Goal: Find specific page/section: Find specific page/section

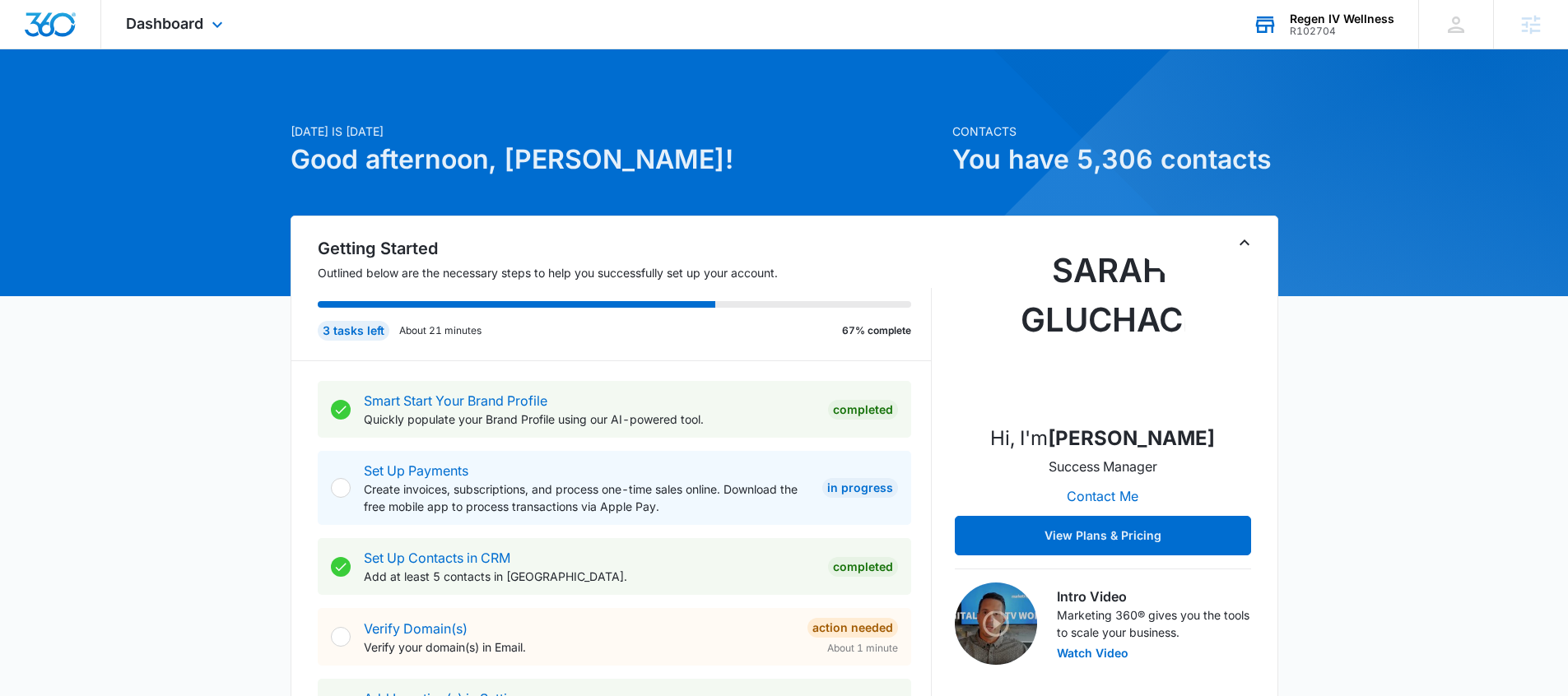
click at [1332, 31] on div "R102704" at bounding box center [1342, 32] width 105 height 12
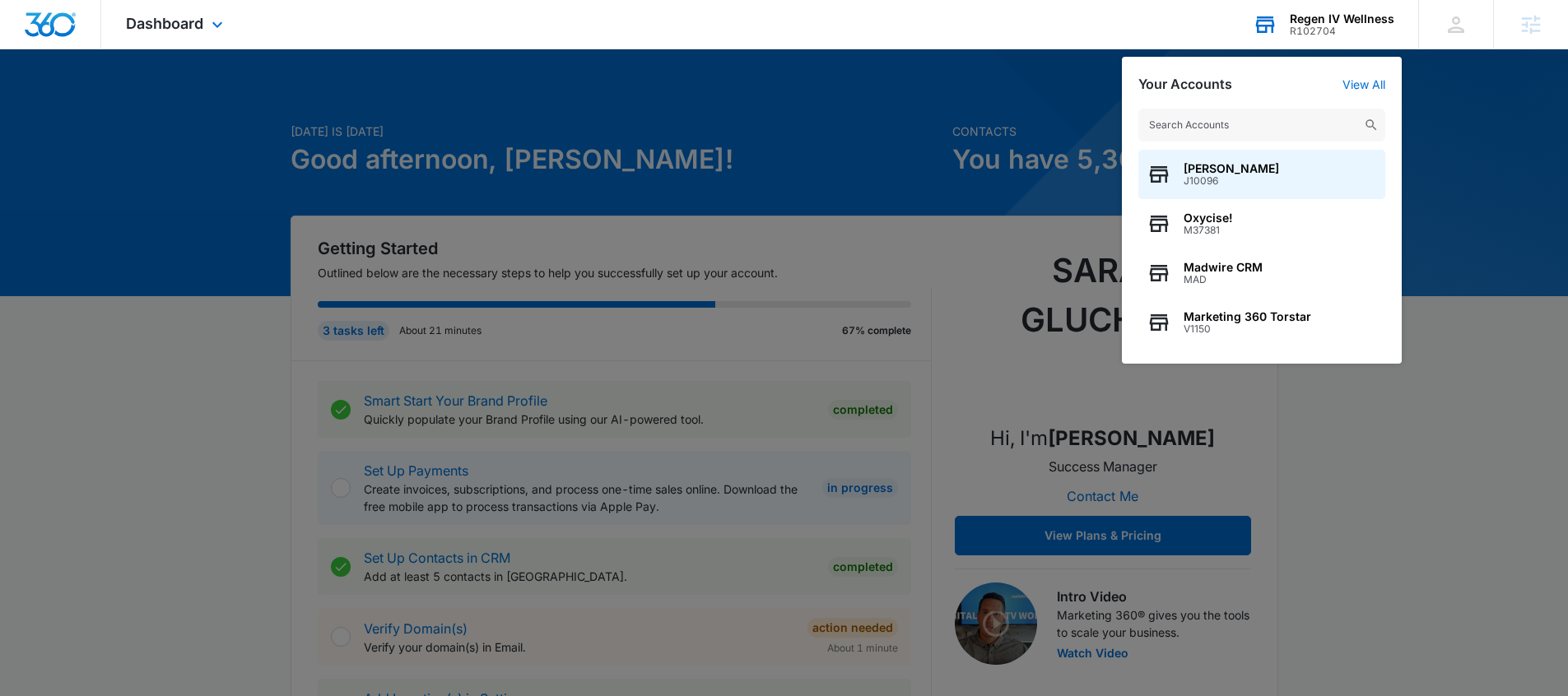
drag, startPoint x: 1261, startPoint y: 121, endPoint x: 1268, endPoint y: 116, distance: 8.6
click at [1262, 121] on input "text" at bounding box center [1261, 126] width 247 height 33
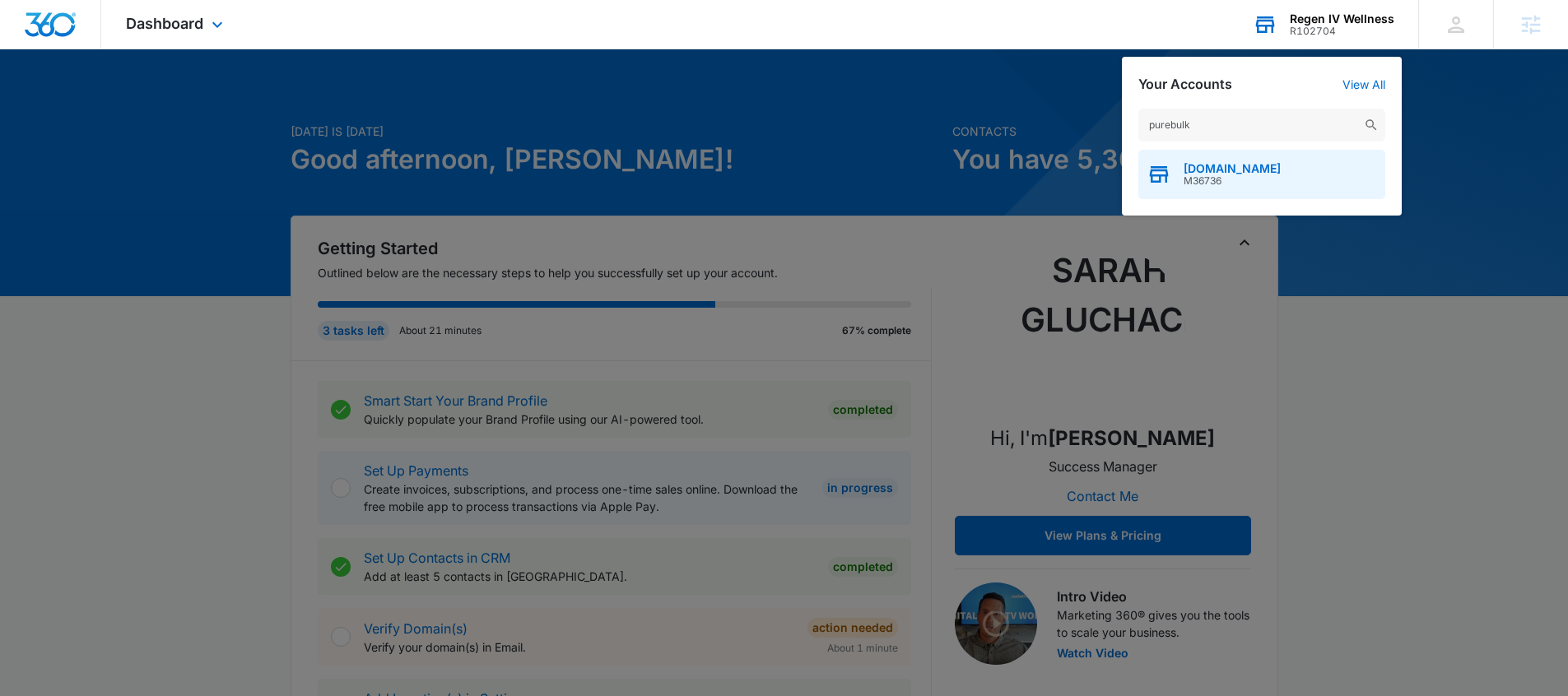
type input "purebulk"
click at [1288, 172] on div "PureBulk.com M36736" at bounding box center [1261, 174] width 247 height 49
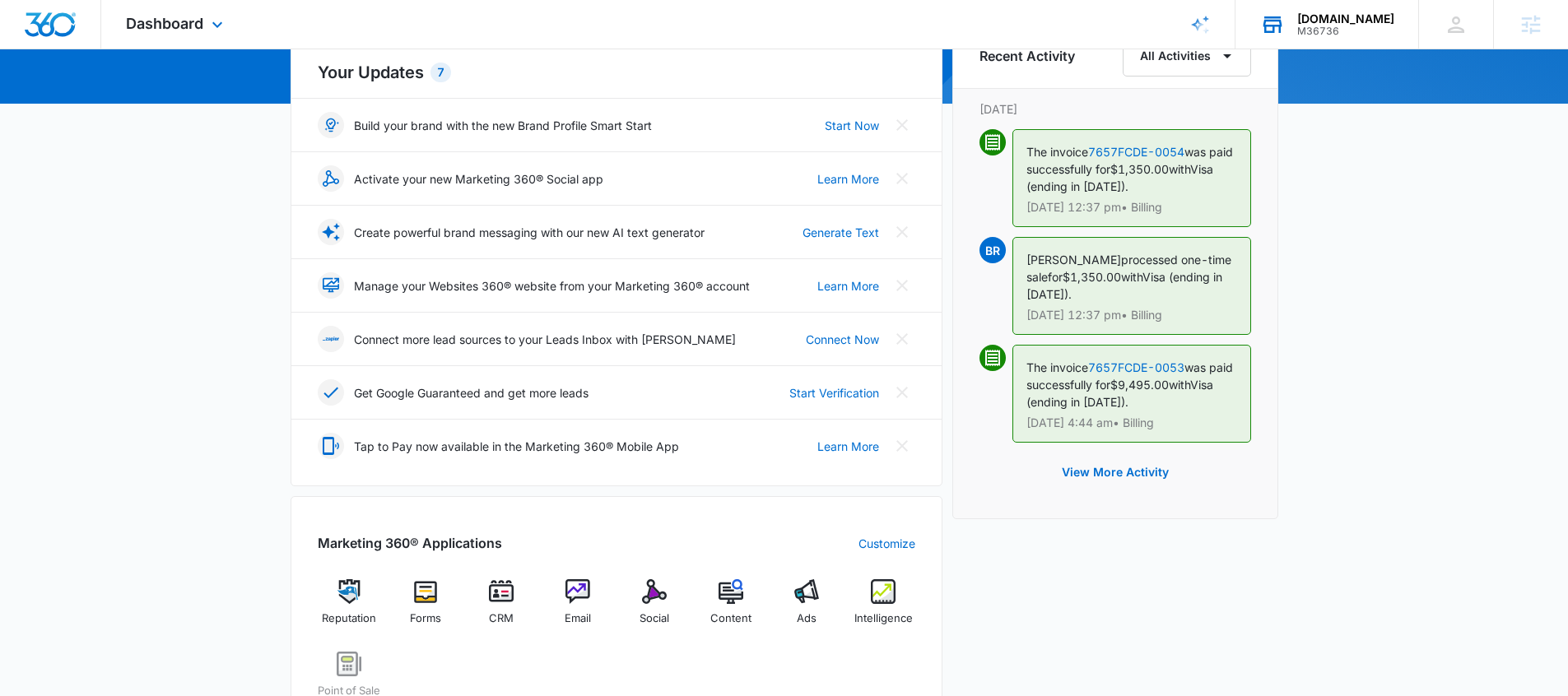
scroll to position [421, 0]
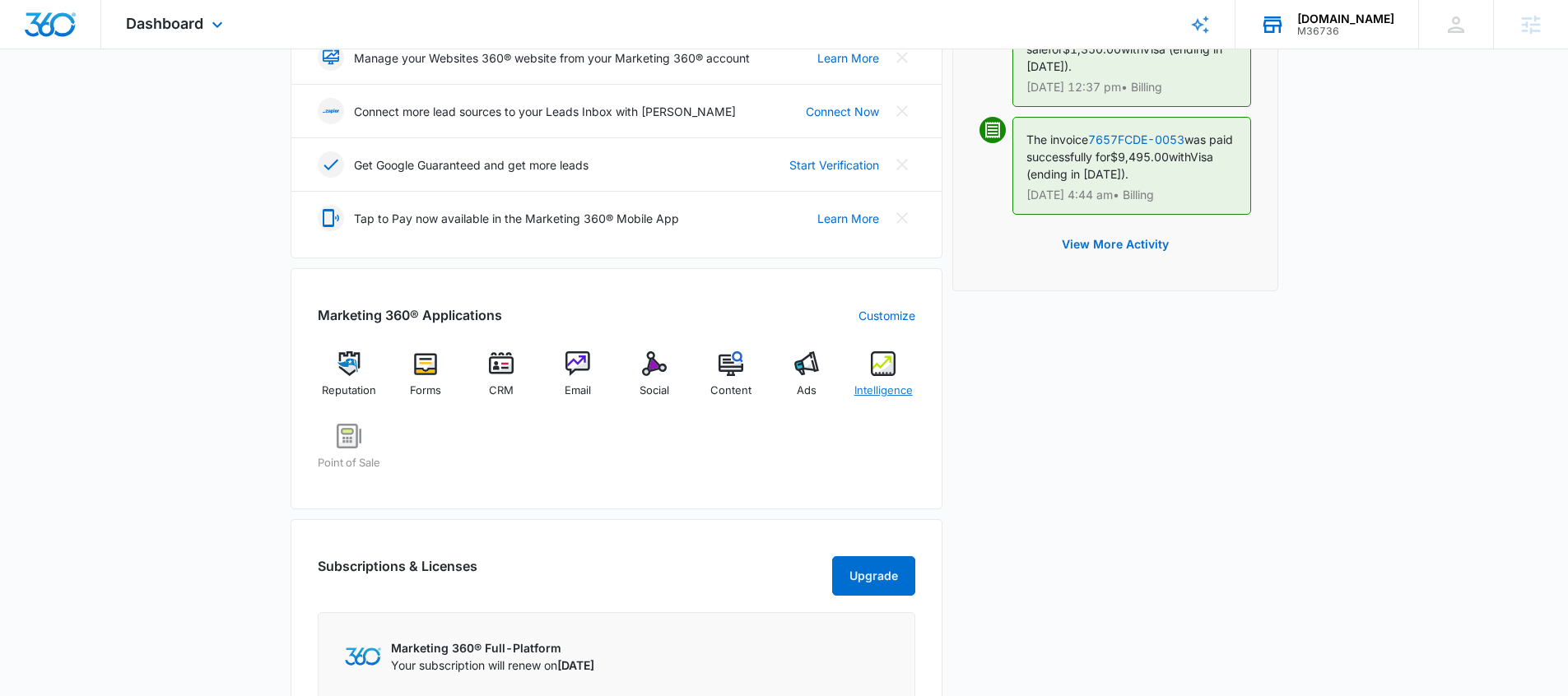
click at [882, 371] on img at bounding box center [883, 364] width 25 height 25
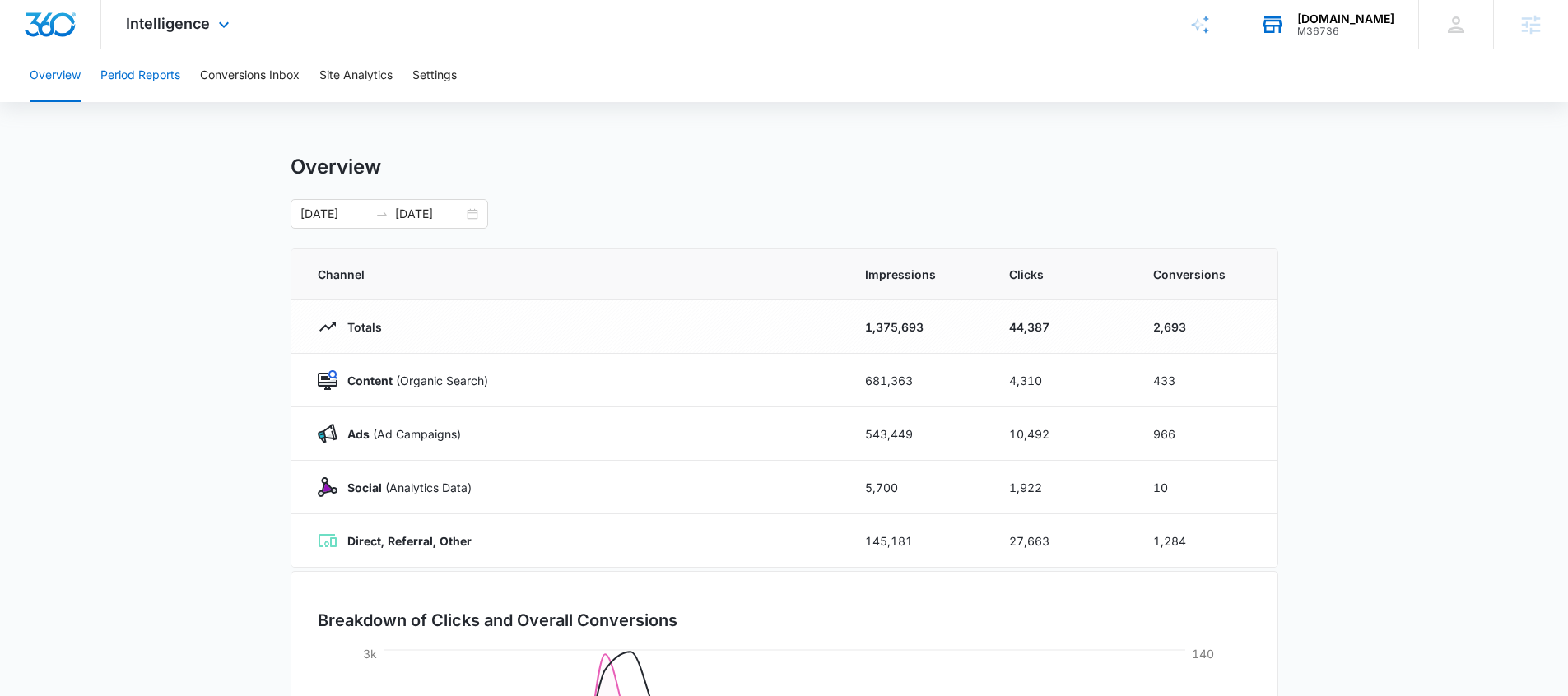
click at [150, 75] on button "Period Reports" at bounding box center [141, 75] width 80 height 52
